Goal: Information Seeking & Learning: Learn about a topic

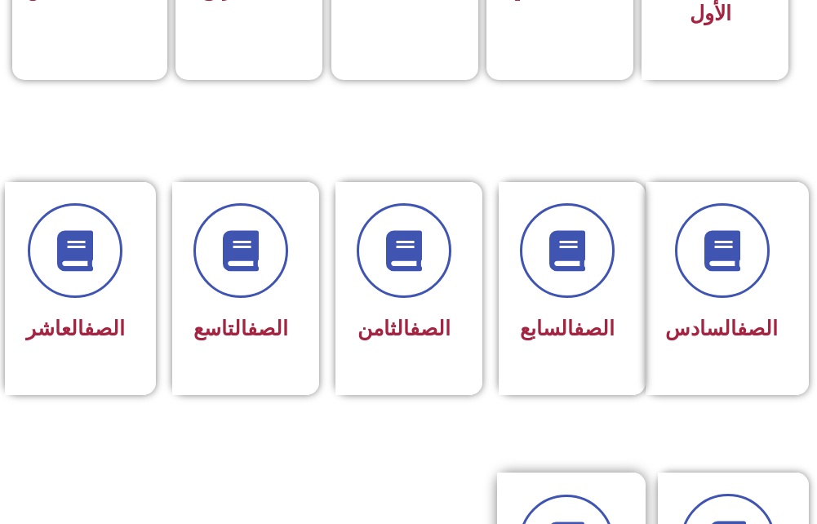
scroll to position [816, 0]
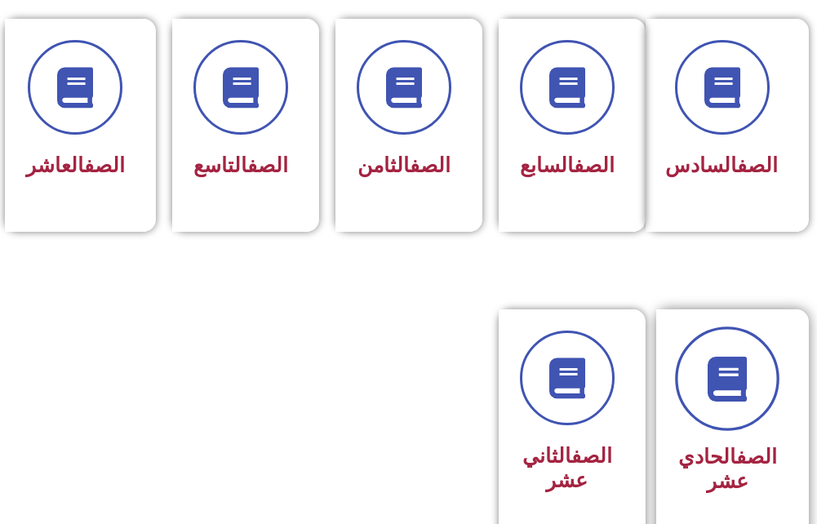
click at [745, 401] on icon at bounding box center [727, 378] width 45 height 45
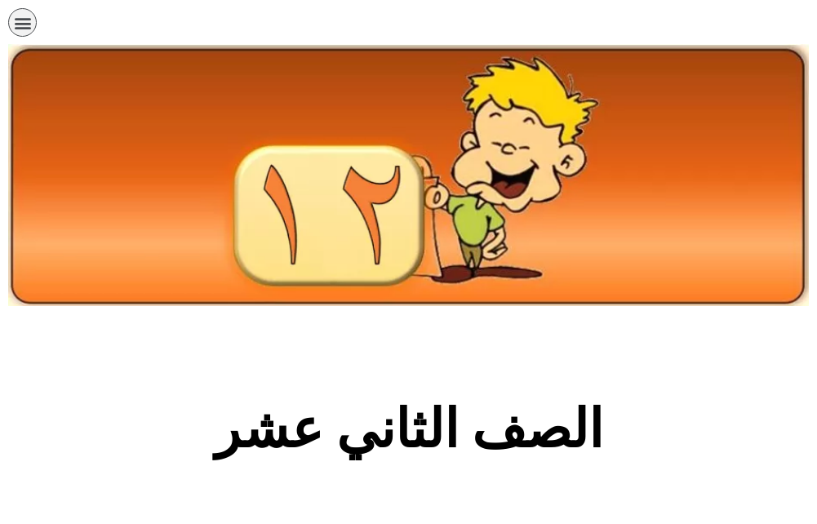
click at [26, 14] on icon "כפתור פתיחת תפריט" at bounding box center [23, 23] width 18 height 18
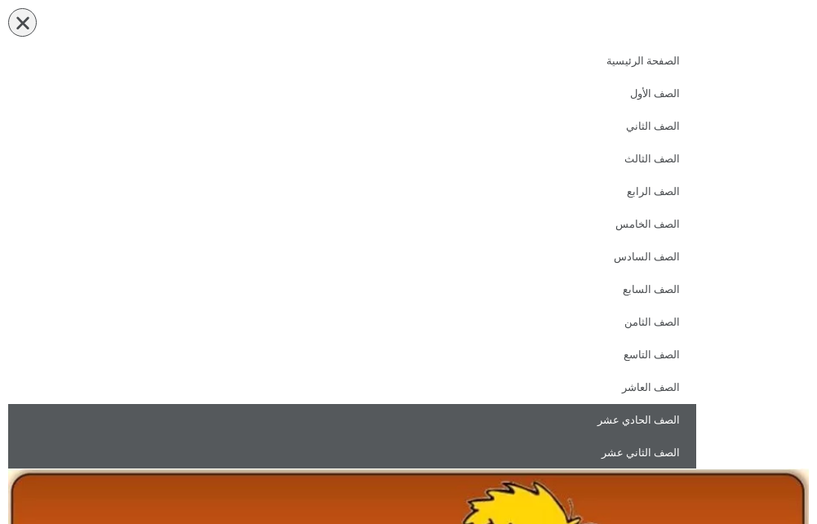
click at [584, 417] on link "الصف الحادي عشر" at bounding box center [352, 420] width 688 height 33
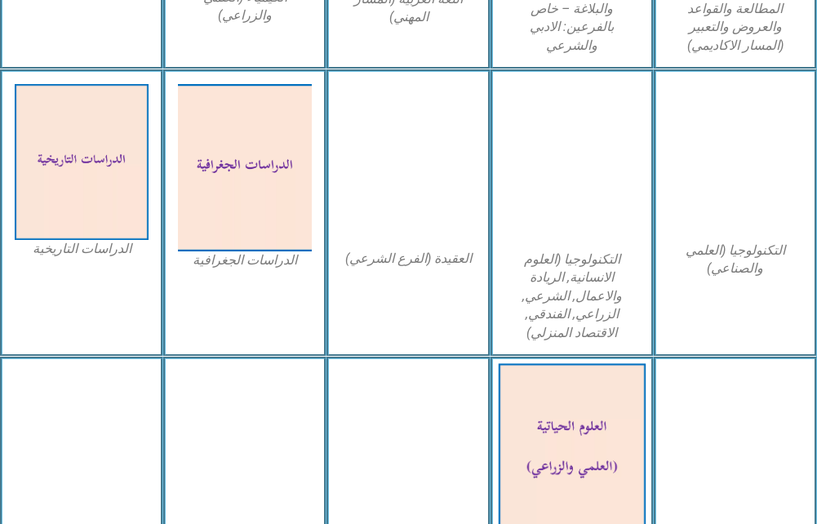
scroll to position [1061, 0]
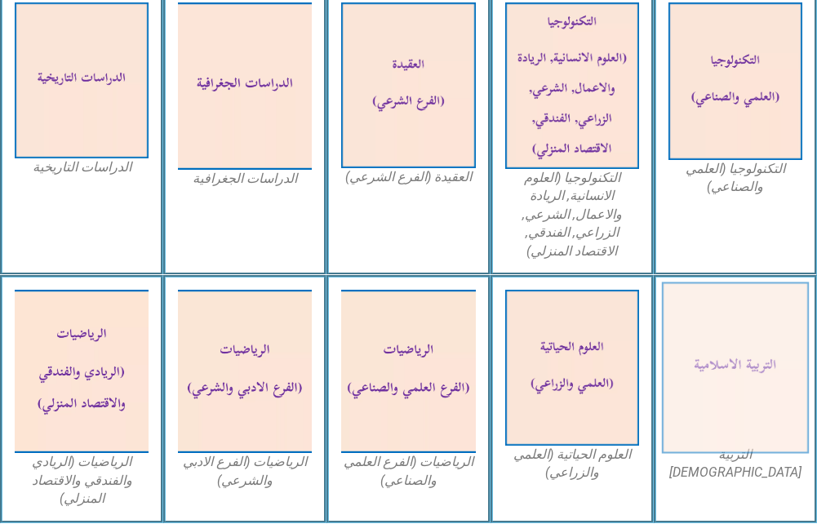
click at [696, 354] on img at bounding box center [736, 367] width 148 height 171
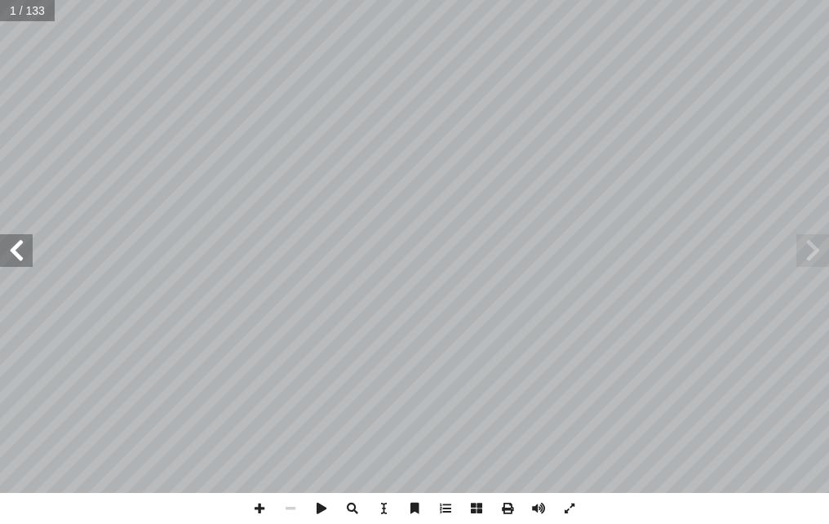
click at [31, 257] on span at bounding box center [16, 250] width 33 height 33
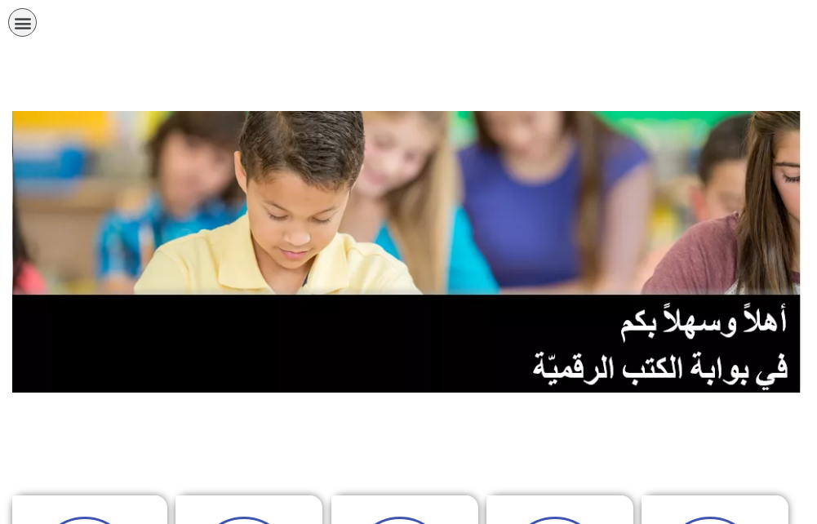
click at [16, 21] on icon "כפתור פתיחת תפריט" at bounding box center [23, 23] width 18 height 18
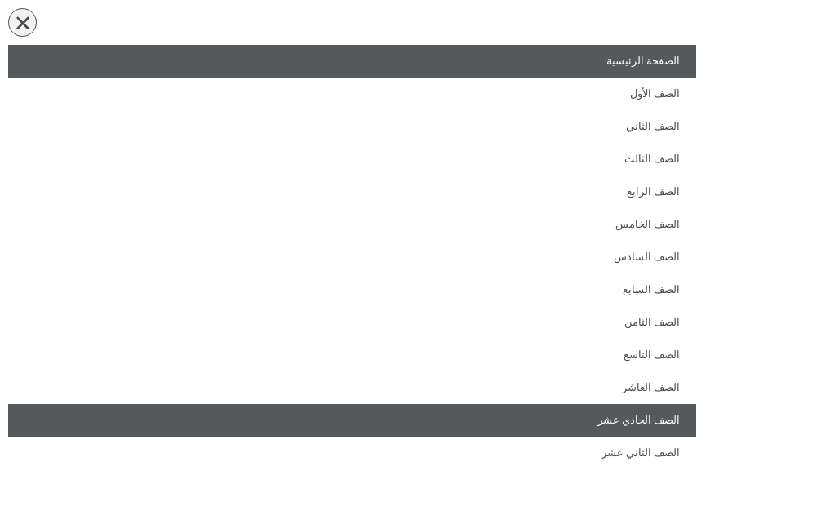
click at [660, 411] on link "الصف الحادي عشر" at bounding box center [352, 420] width 688 height 33
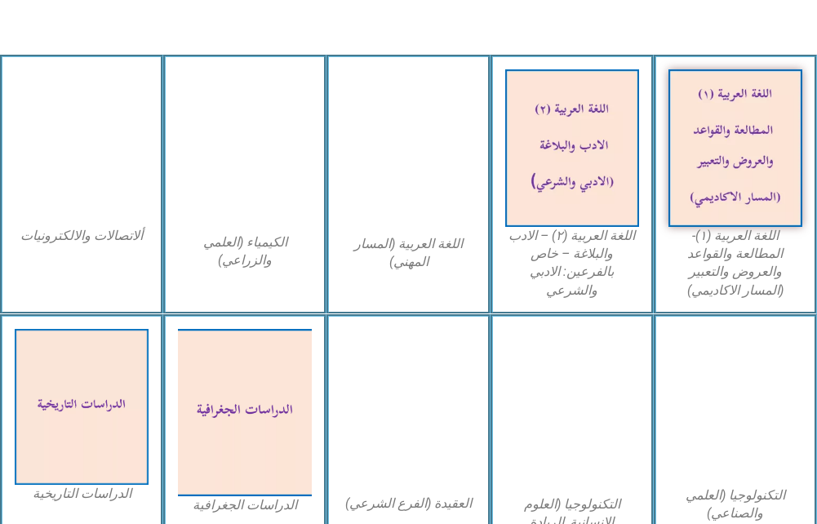
scroll to position [980, 0]
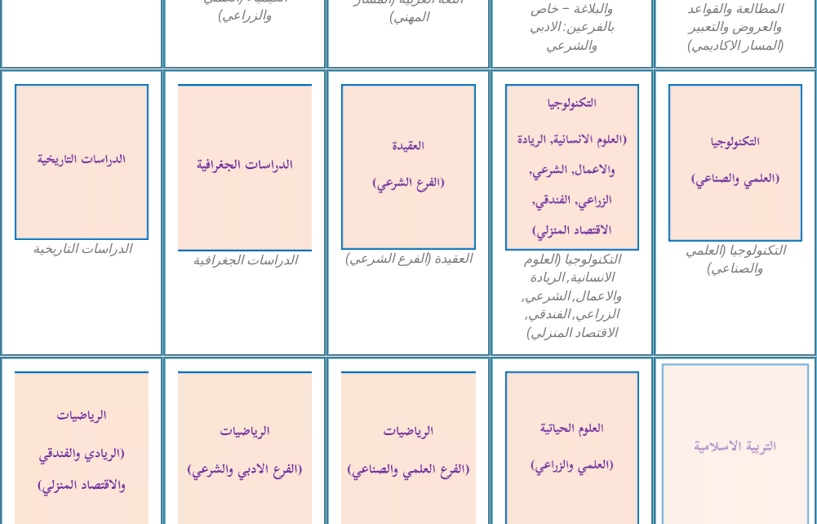
click at [772, 399] on img at bounding box center [736, 448] width 148 height 171
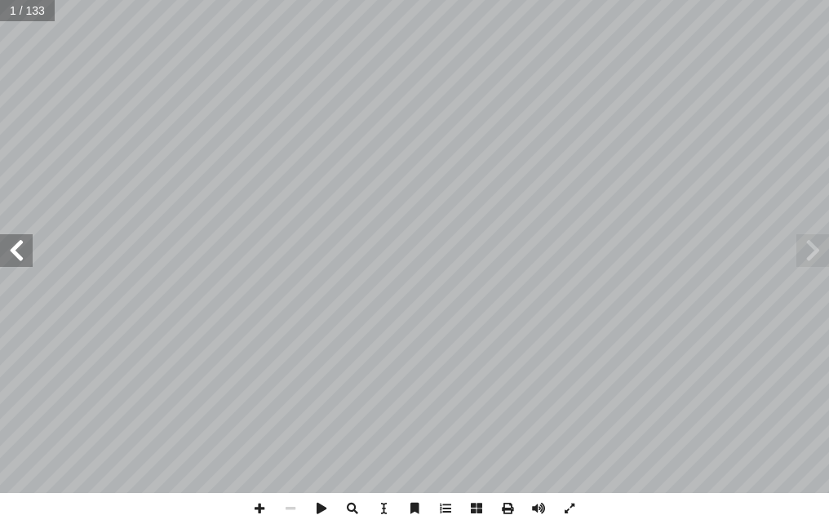
click at [21, 259] on span at bounding box center [16, 250] width 33 height 33
click at [11, 247] on span at bounding box center [16, 250] width 33 height 33
click at [12, 247] on span at bounding box center [16, 250] width 33 height 33
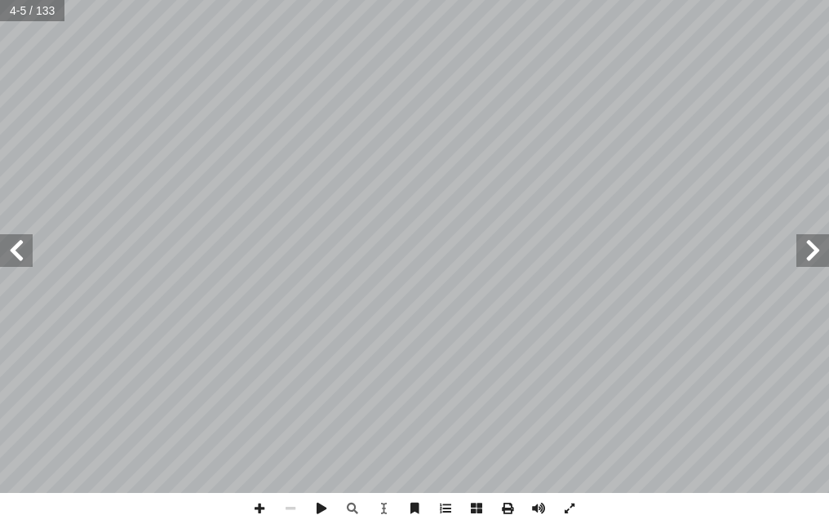
click at [12, 247] on span at bounding box center [16, 250] width 33 height 33
click at [18, 249] on span at bounding box center [16, 250] width 33 height 33
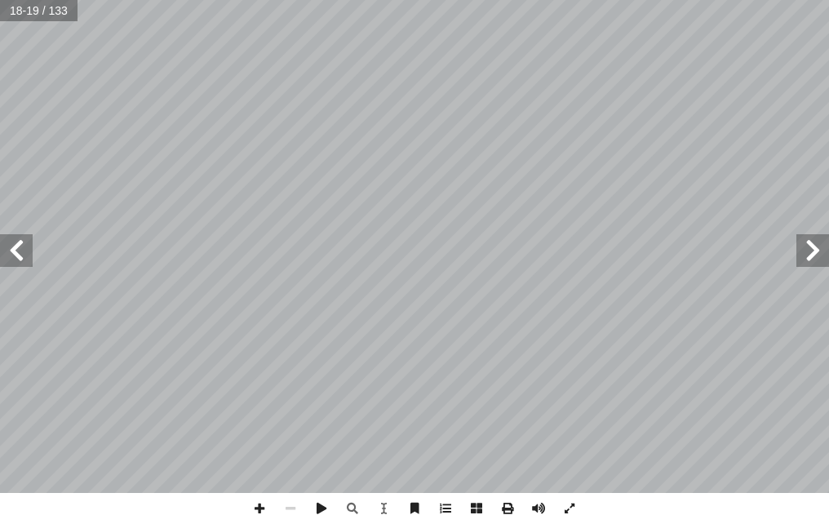
click at [18, 249] on span at bounding box center [16, 250] width 33 height 33
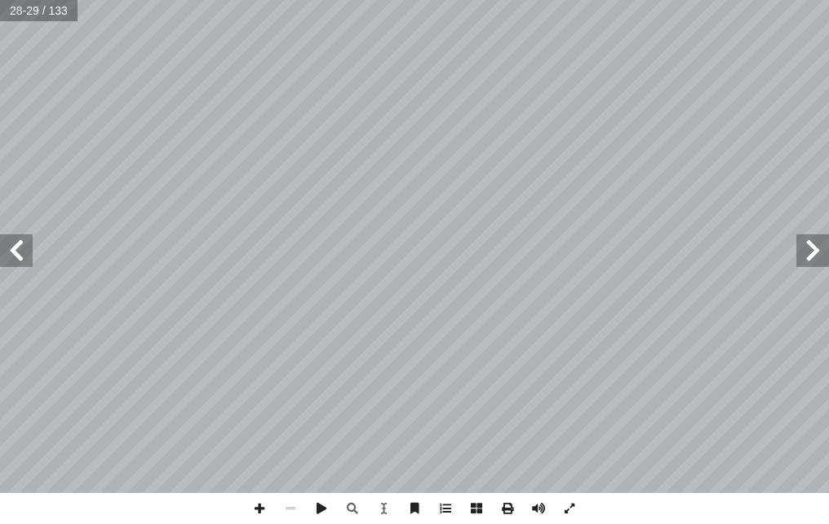
click at [18, 249] on span at bounding box center [16, 250] width 33 height 33
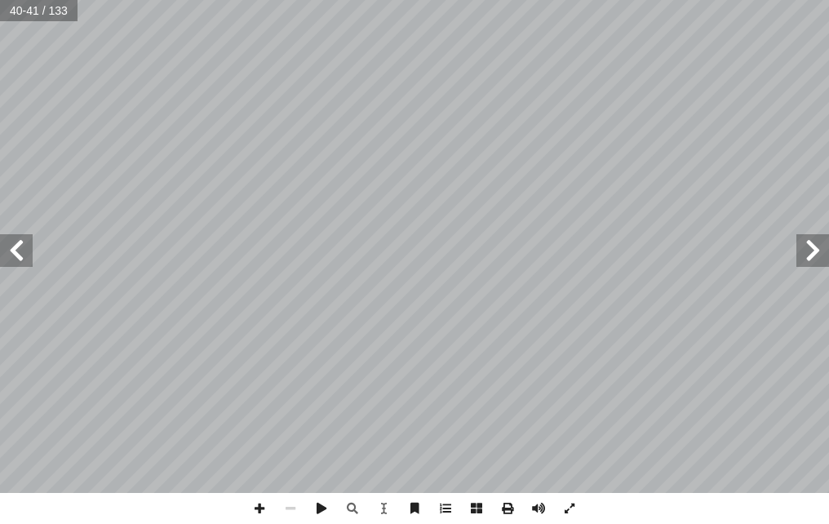
click at [18, 249] on span at bounding box center [16, 250] width 33 height 33
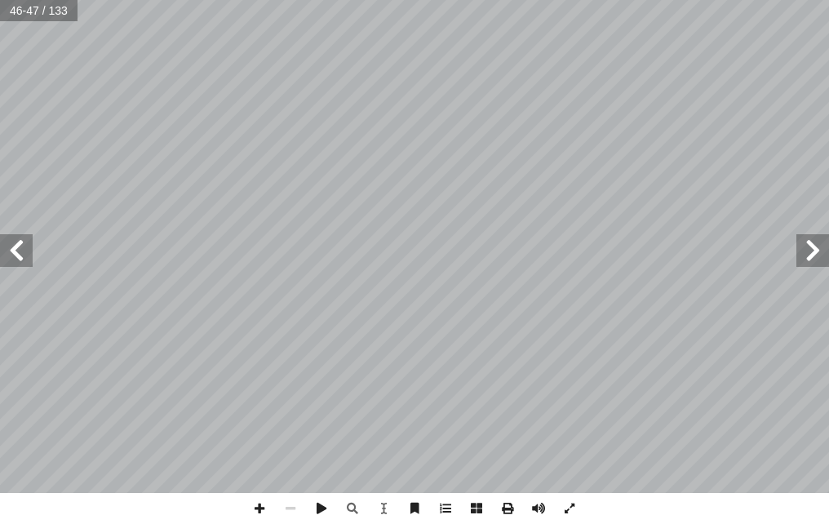
click at [18, 249] on span at bounding box center [16, 250] width 33 height 33
click at [24, 253] on span at bounding box center [16, 250] width 33 height 33
click at [816, 238] on span at bounding box center [813, 250] width 33 height 33
click at [814, 239] on span at bounding box center [813, 250] width 33 height 33
click at [811, 236] on span at bounding box center [813, 250] width 33 height 33
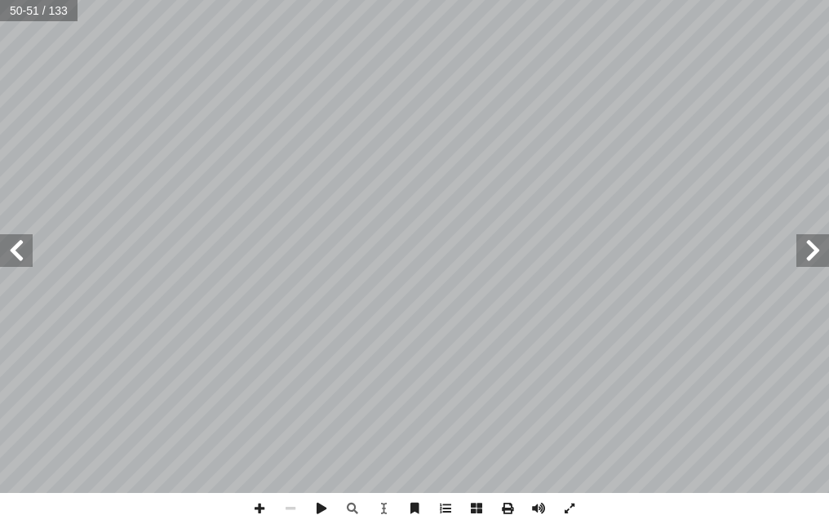
click at [811, 236] on span at bounding box center [813, 250] width 33 height 33
click at [264, 505] on span at bounding box center [259, 508] width 31 height 31
click at [298, 502] on span at bounding box center [290, 508] width 31 height 31
click at [11, 253] on span at bounding box center [16, 250] width 33 height 33
click at [253, 509] on span at bounding box center [259, 508] width 31 height 31
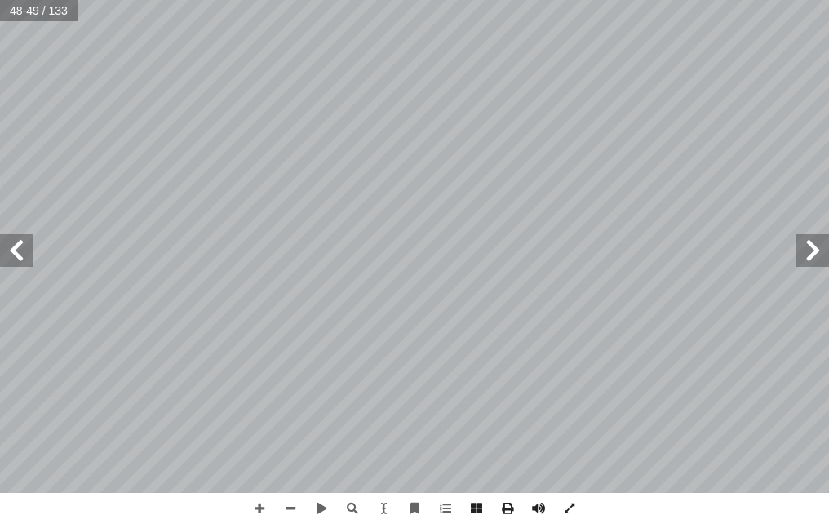
click at [211, 493] on div "٤ 3 . لبقرة) � ( َّ يى ته ين يم يز ير ىٰ نىني نن نم نسان، إ � ّ صعوبة، يفهمها ك…" at bounding box center [414, 262] width 829 height 524
click at [260, 512] on span at bounding box center [259, 508] width 31 height 31
click at [282, 500] on span at bounding box center [290, 508] width 31 height 31
click at [257, 505] on span at bounding box center [259, 508] width 31 height 31
click at [296, 509] on span at bounding box center [290, 508] width 31 height 31
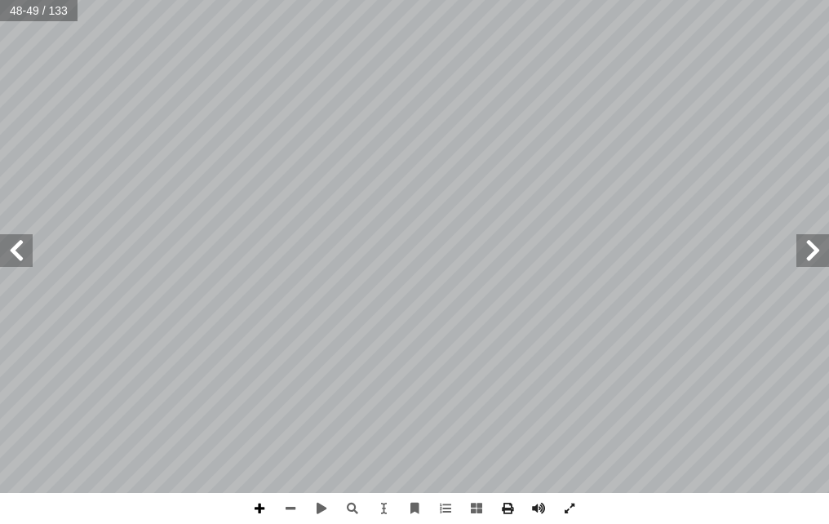
click at [259, 508] on span at bounding box center [259, 508] width 31 height 31
click at [393, 494] on div "٤ 3 . لبقرة) � ( َّ يى ته ين يم يز ير ىٰ نىني نن نم نسان، إ � ّ صعوبة، يفهمها ك…" at bounding box center [414, 262] width 829 height 524
click at [297, 502] on span at bounding box center [290, 508] width 31 height 31
click at [625, 69] on html "الصفحة الرئيسية الصف الأول الصف الثاني الصف الثالث الصف الرابع الصف الخامس الصف…" at bounding box center [414, 34] width 829 height 69
click at [266, 504] on span at bounding box center [259, 508] width 31 height 31
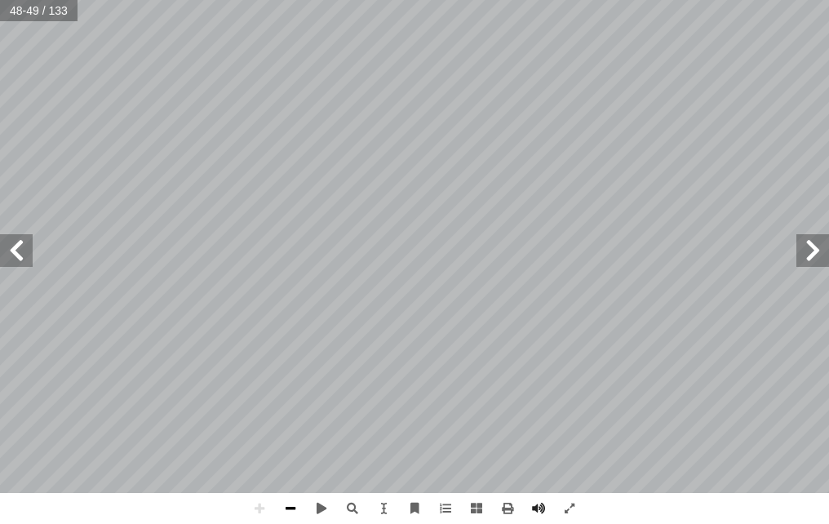
click at [285, 508] on span at bounding box center [290, 508] width 31 height 31
